Goal: Task Accomplishment & Management: Manage account settings

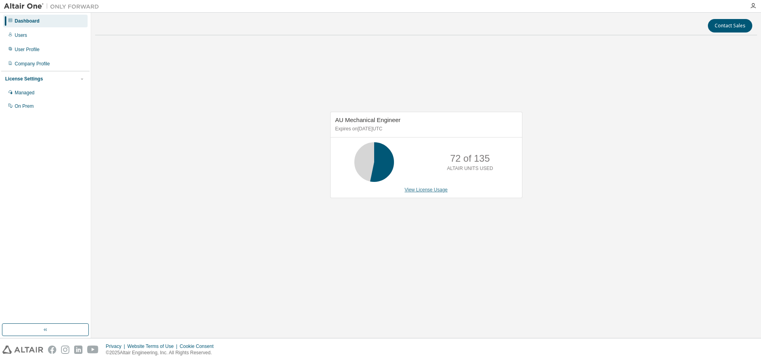
click at [416, 192] on link "View License Usage" at bounding box center [426, 190] width 43 height 6
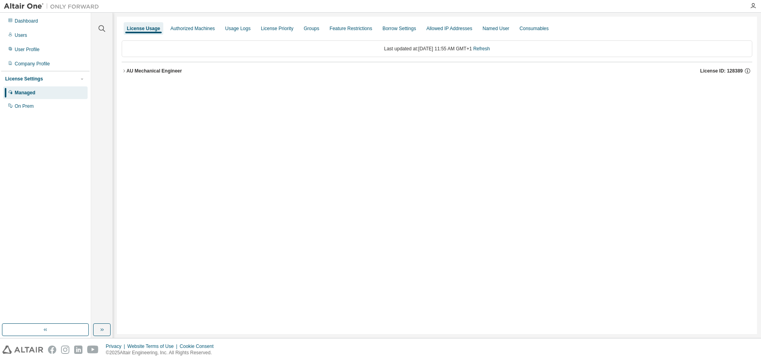
click at [156, 73] on div "AU Mechanical Engineer" at bounding box center [154, 71] width 56 height 6
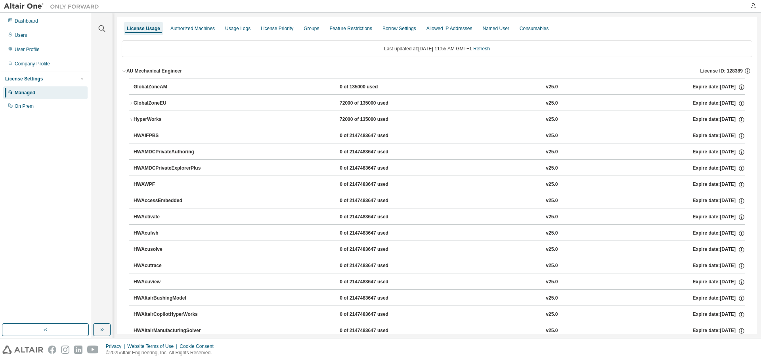
click at [131, 105] on icon "button" at bounding box center [131, 103] width 5 height 5
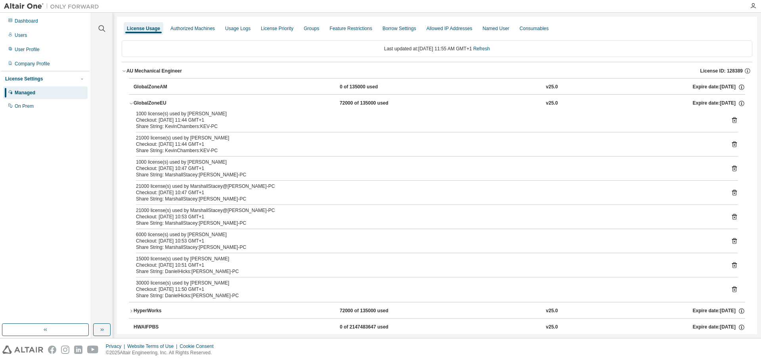
click at [130, 105] on icon "button" at bounding box center [131, 103] width 5 height 5
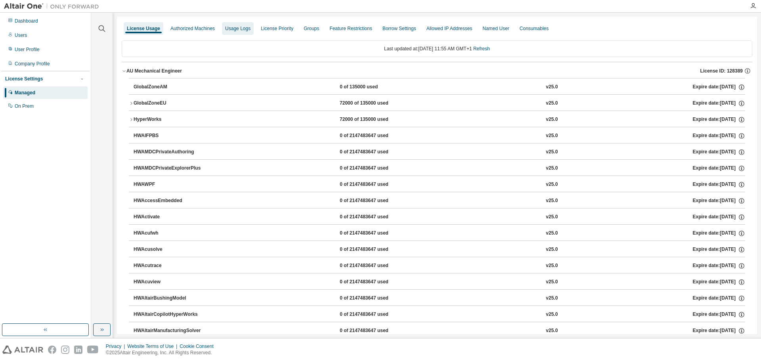
click at [205, 32] on div "Authorized Machines" at bounding box center [192, 28] width 51 height 13
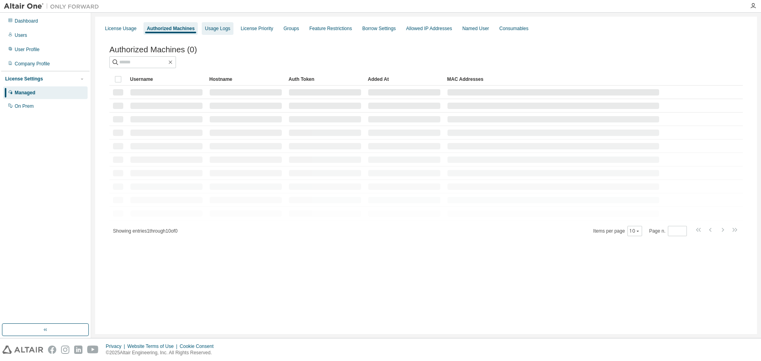
click at [226, 29] on div "Usage Logs" at bounding box center [217, 28] width 25 height 6
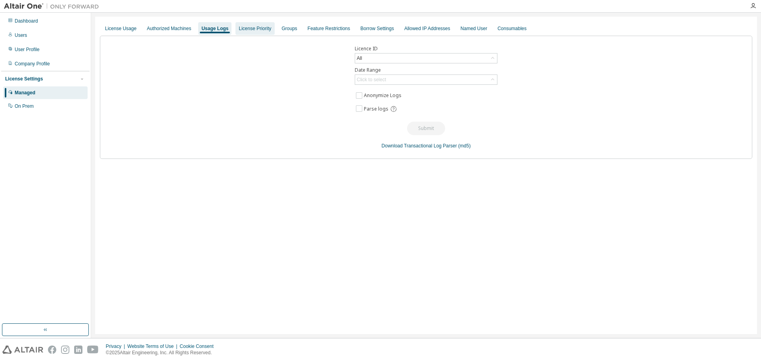
click at [242, 26] on div "License Priority" at bounding box center [255, 28] width 33 height 6
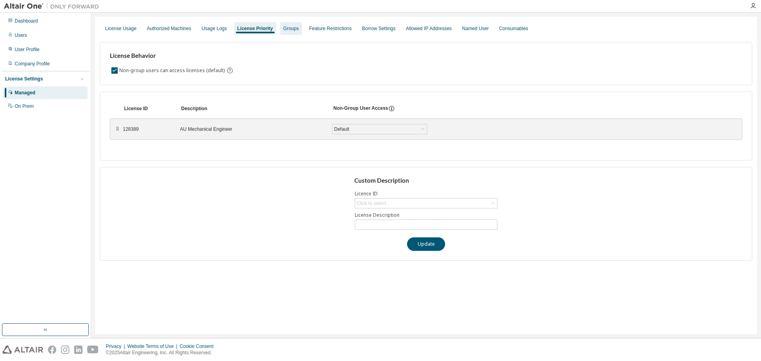
click at [281, 33] on div "Groups" at bounding box center [291, 28] width 22 height 13
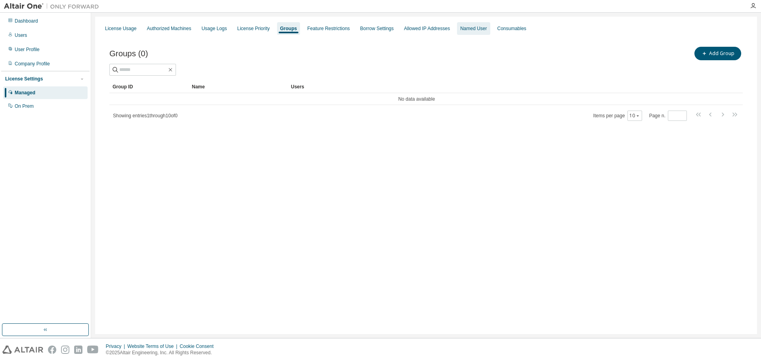
click at [457, 33] on div "Named User" at bounding box center [473, 28] width 33 height 13
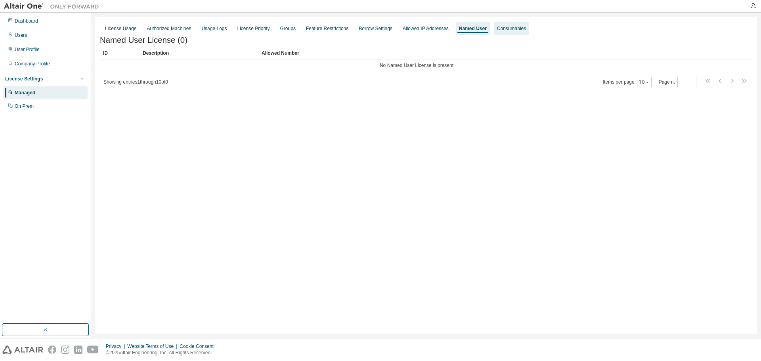
click at [501, 31] on div "Consumables" at bounding box center [511, 28] width 29 height 6
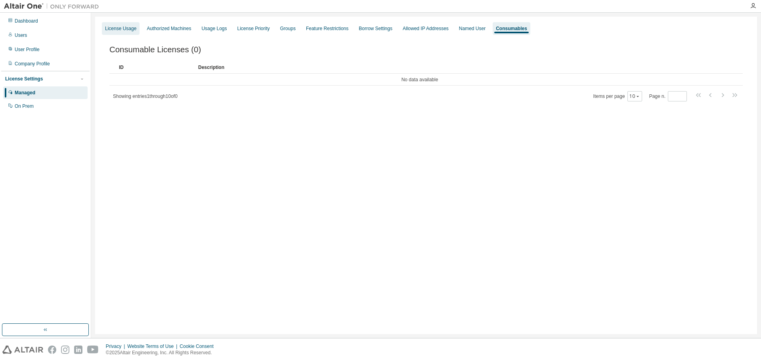
click at [123, 29] on div "License Usage" at bounding box center [120, 28] width 31 height 6
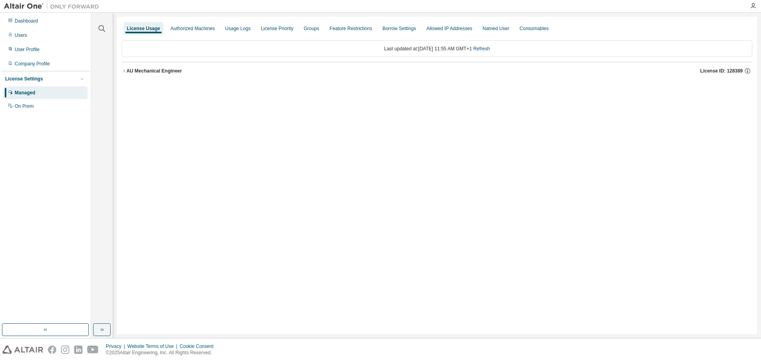
click at [187, 73] on div "AU Mechanical Engineer License ID: 128389" at bounding box center [439, 70] width 626 height 7
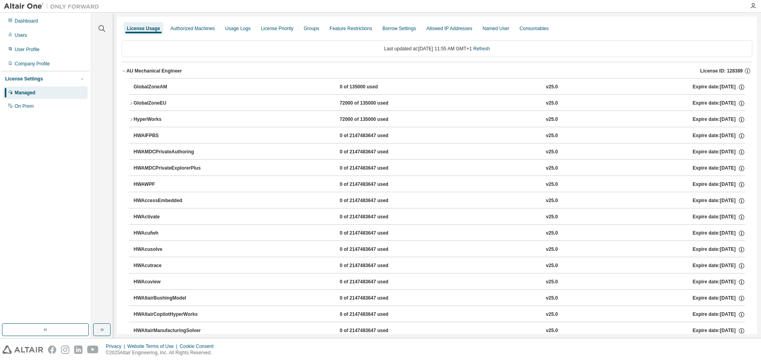
click at [135, 108] on button "GlobalZoneEU 72000 of 135000 used v25.0 Expire date: 2025-11-30" at bounding box center [437, 103] width 616 height 17
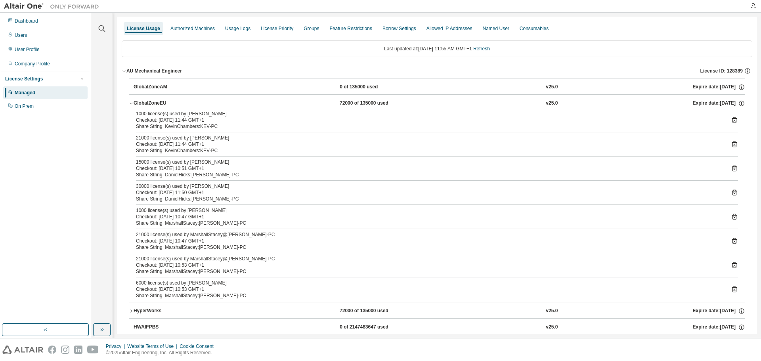
click at [166, 169] on div "Checkout: 2025-08-14 10:51 GMT+1" at bounding box center [427, 168] width 583 height 6
drag, startPoint x: 143, startPoint y: 161, endPoint x: 242, endPoint y: 173, distance: 99.9
click at [242, 173] on div "1000 license(s) used by KevinChambers@KEV-PC Checkout: 2025-08-15 11:44 GMT+1 S…" at bounding box center [437, 206] width 616 height 191
click at [222, 174] on div "Share String: DanielHicks:DAN-PC" at bounding box center [427, 175] width 583 height 6
drag, startPoint x: 185, startPoint y: 169, endPoint x: 194, endPoint y: 168, distance: 9.2
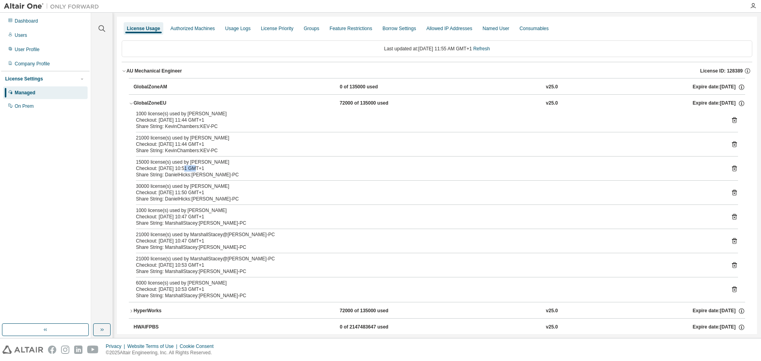
click at [192, 168] on div "Checkout: 2025-08-14 10:51 GMT+1" at bounding box center [427, 168] width 583 height 6
click at [221, 170] on div "Checkout: 2025-08-14 10:51 GMT+1" at bounding box center [427, 168] width 583 height 6
click at [203, 199] on div "Share String: DanielHicks:DAN-PC" at bounding box center [427, 199] width 583 height 6
click at [132, 103] on icon "button" at bounding box center [131, 103] width 5 height 5
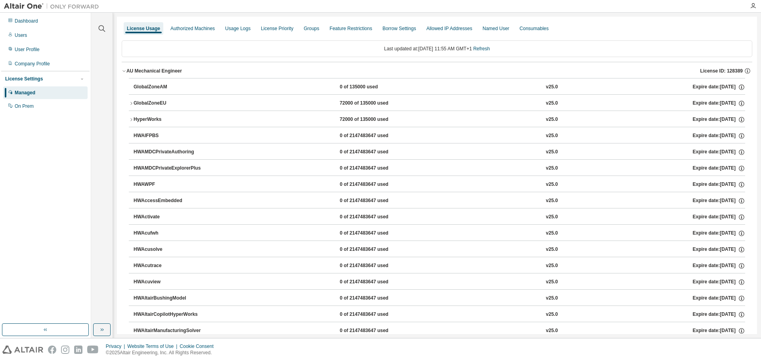
click at [130, 123] on button "HyperWorks 72000 of 135000 used v25.0 Expire date: 2025-11-30" at bounding box center [437, 119] width 616 height 17
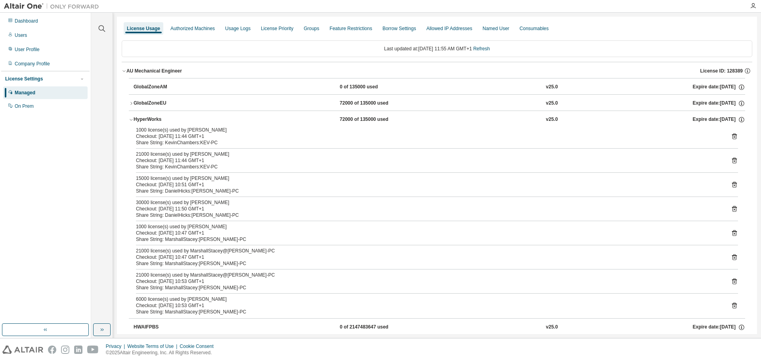
click at [132, 120] on icon "button" at bounding box center [131, 120] width 3 height 2
